Goal: Information Seeking & Learning: Learn about a topic

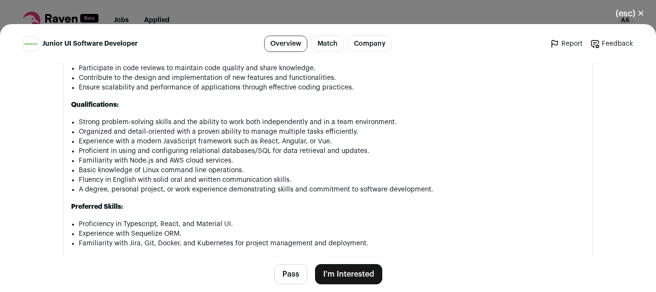
scroll to position [788, 0]
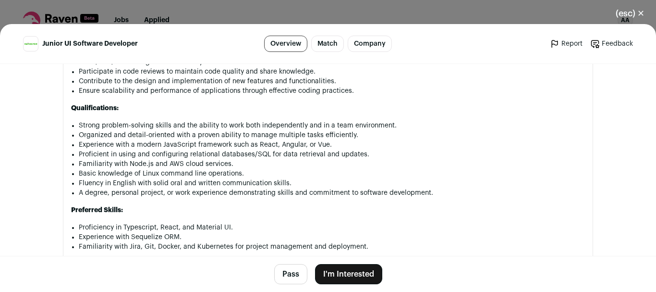
click at [384, 160] on li "Familiarity with Node.js and AWS cloud services." at bounding box center [332, 164] width 506 height 10
click at [369, 157] on li "Proficient in using and configuring relational databases/SQL for data retrieval…" at bounding box center [332, 154] width 506 height 10
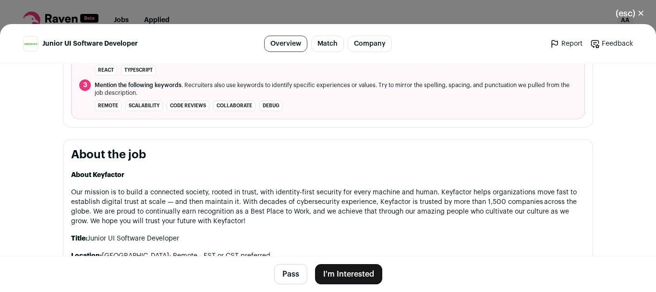
scroll to position [423, 0]
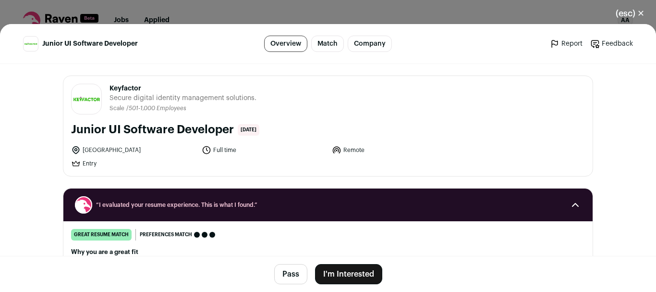
click at [626, 18] on button "(esc) ✕" at bounding box center [630, 13] width 52 height 21
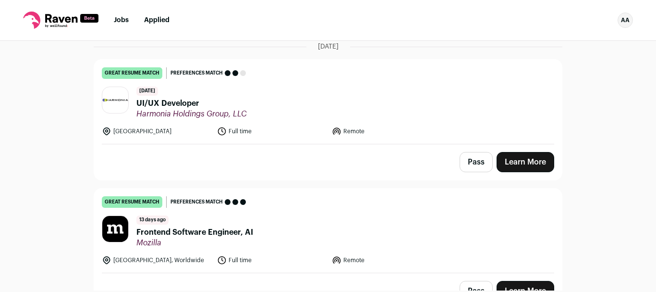
scroll to position [239, 0]
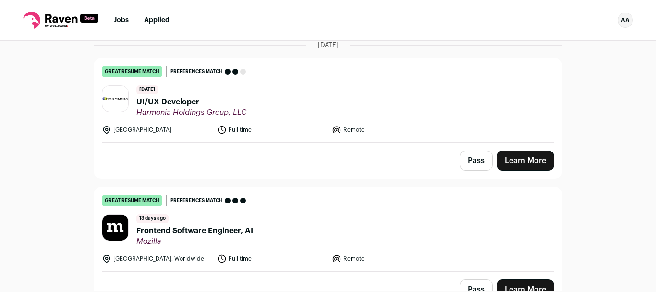
click at [173, 236] on span "Mozilla" at bounding box center [194, 241] width 117 height 10
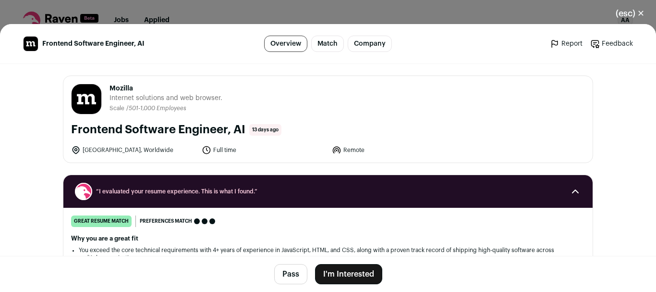
scroll to position [457, 0]
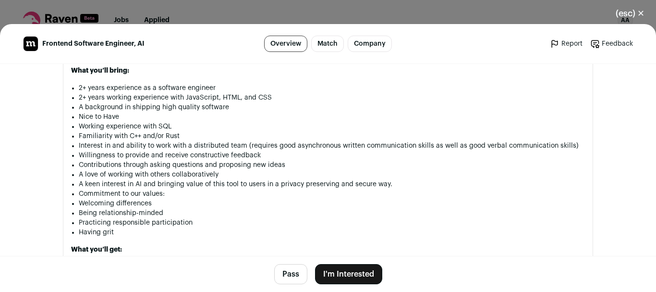
scroll to position [785, 0]
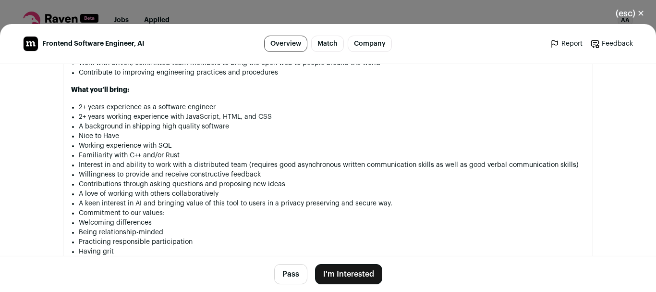
click at [633, 11] on button "(esc) ✕" at bounding box center [630, 13] width 52 height 21
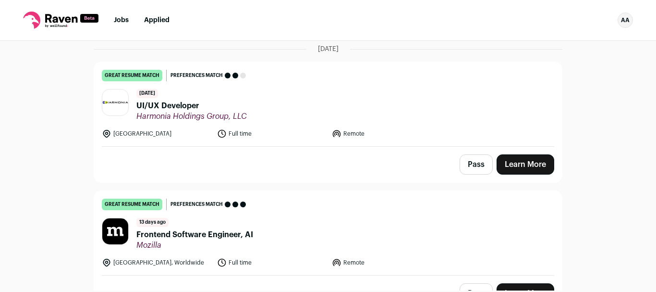
scroll to position [237, 0]
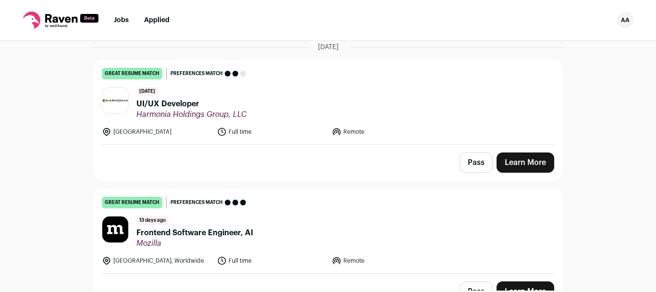
click at [221, 181] on ul "[DATE] great resume match You meet the must-have requirements, the nice-to-have…" at bounding box center [328, 256] width 469 height 746
